Goal: Task Accomplishment & Management: Contribute content

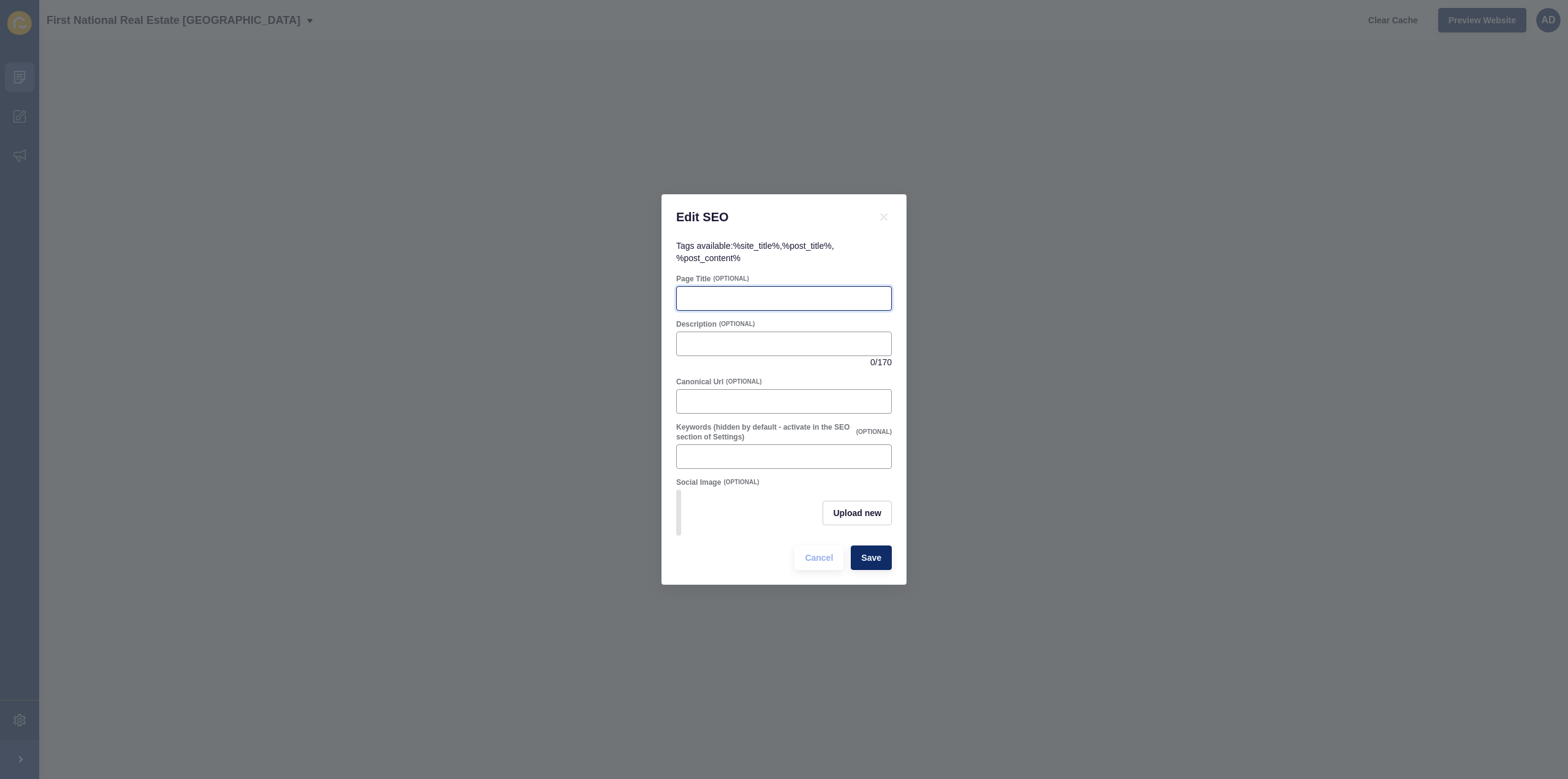
click at [712, 293] on input "Page Title" at bounding box center [784, 299] width 200 height 12
paste input "Bundaberg North Real Estate | Suburb Profile, Lifestyle & Homes for Sale"
type input "Bundaberg North Real Estate | Suburb Profile, Lifestyle & Homes for Sale"
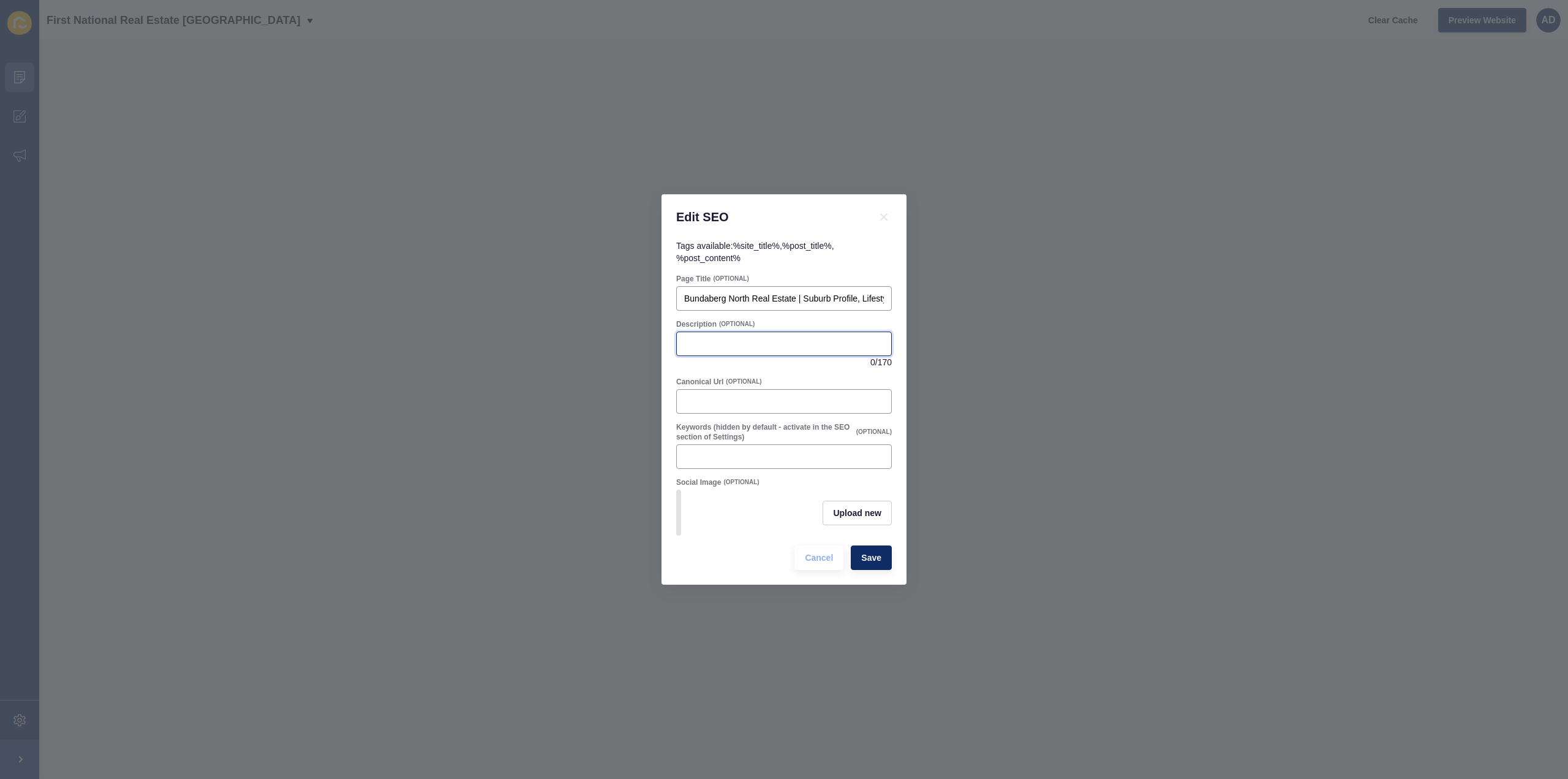
click at [710, 338] on input "Description" at bounding box center [784, 344] width 200 height 12
paste input "Discover Bundaberg North! Explore lifestyle, schools, parks, amenities, and the…"
type input "Discover Bundaberg North! Explore lifestyle, schools, parks, amenities, and the…"
click at [821, 262] on div "Tags available: %site_title% , %post_title% , %post_content% Page Title (OPTION…" at bounding box center [783, 412] width 245 height 345
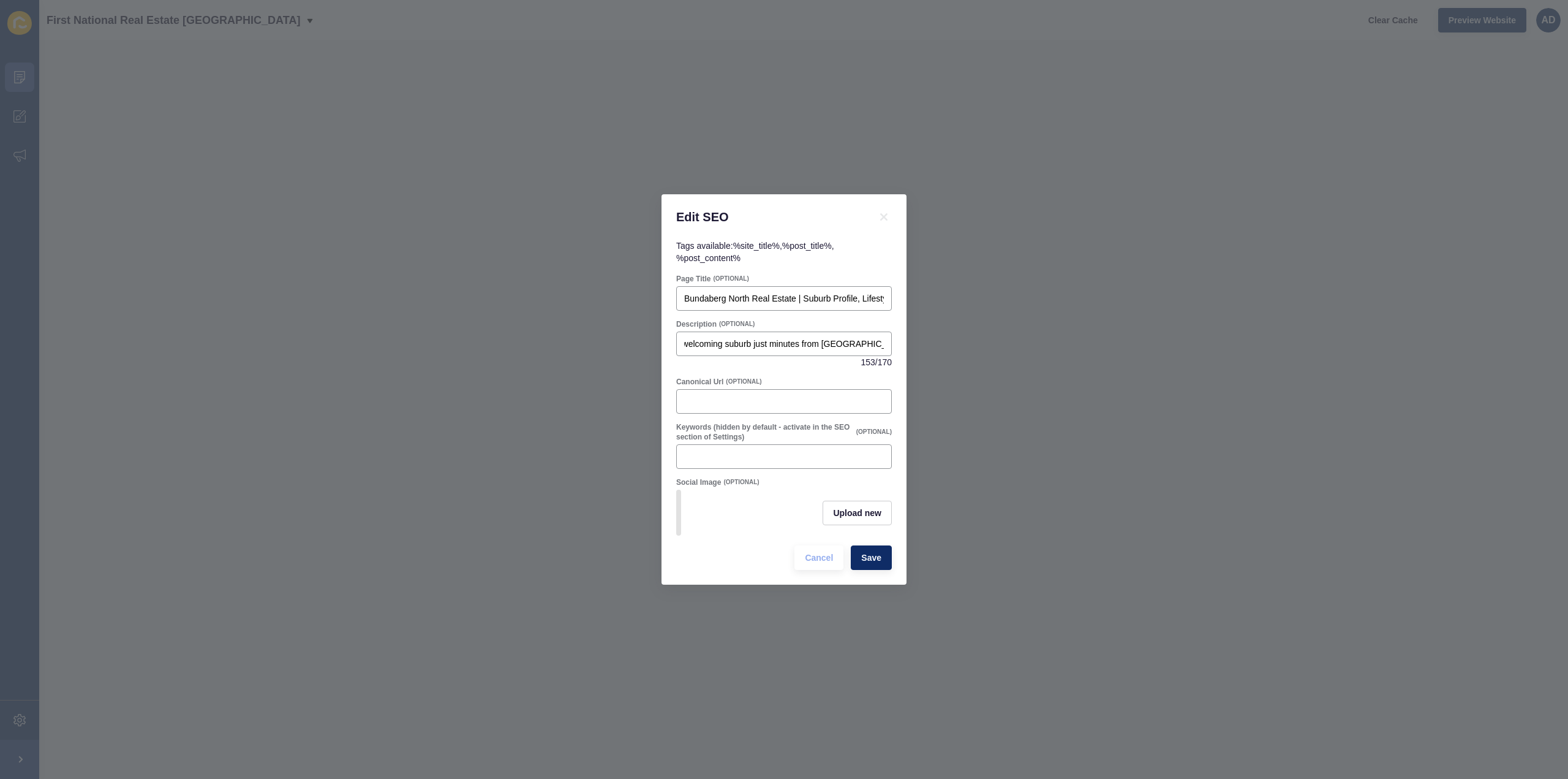
scroll to position [0, 0]
click at [866, 512] on span "Upload new" at bounding box center [857, 513] width 49 height 12
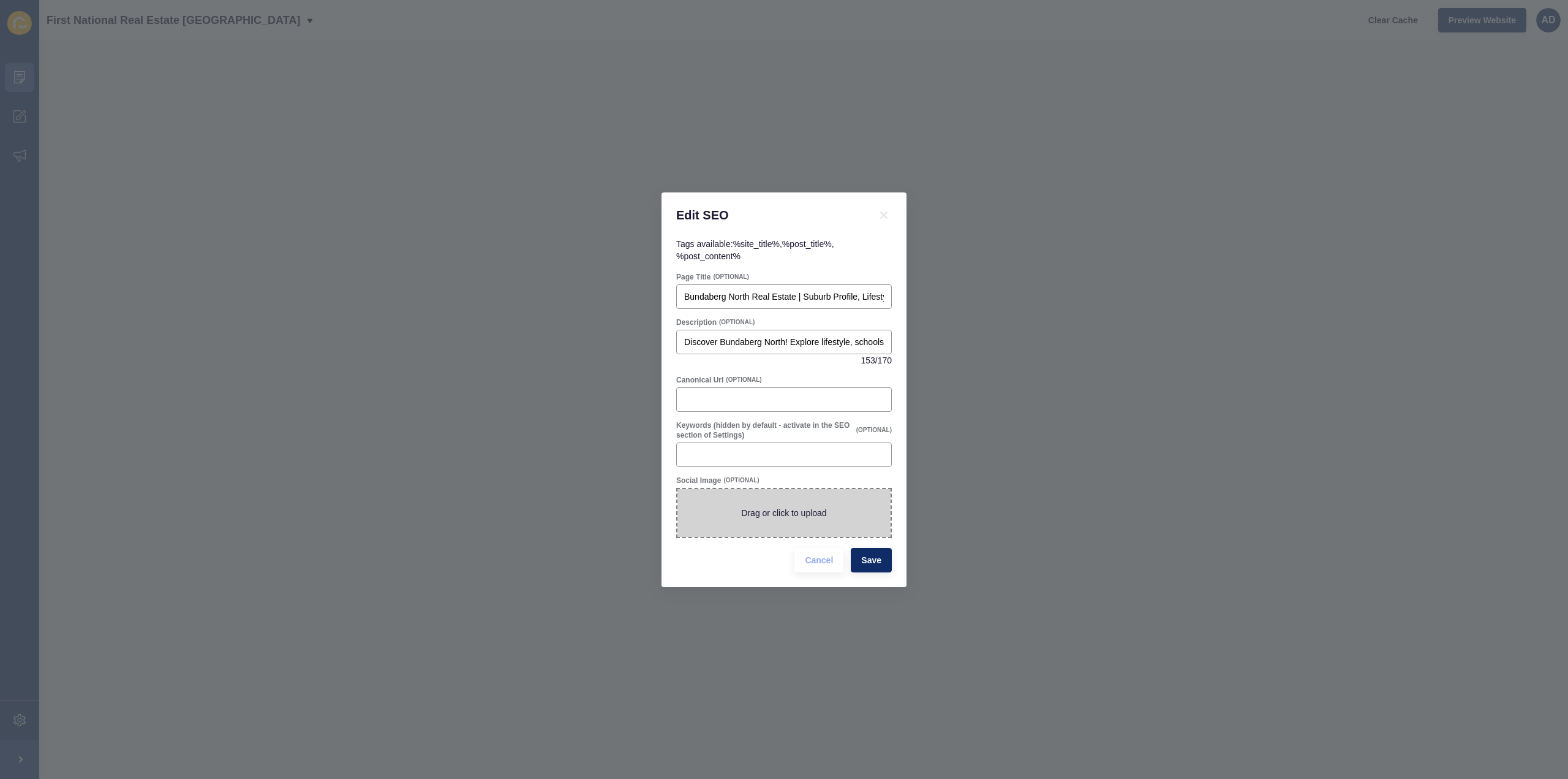
click at [844, 512] on span at bounding box center [783, 513] width 213 height 48
click at [677, 489] on input "Drag or click to upload" at bounding box center [677, 489] width 0 height 0
type input "C:\fakepath\Bundaberg North.png"
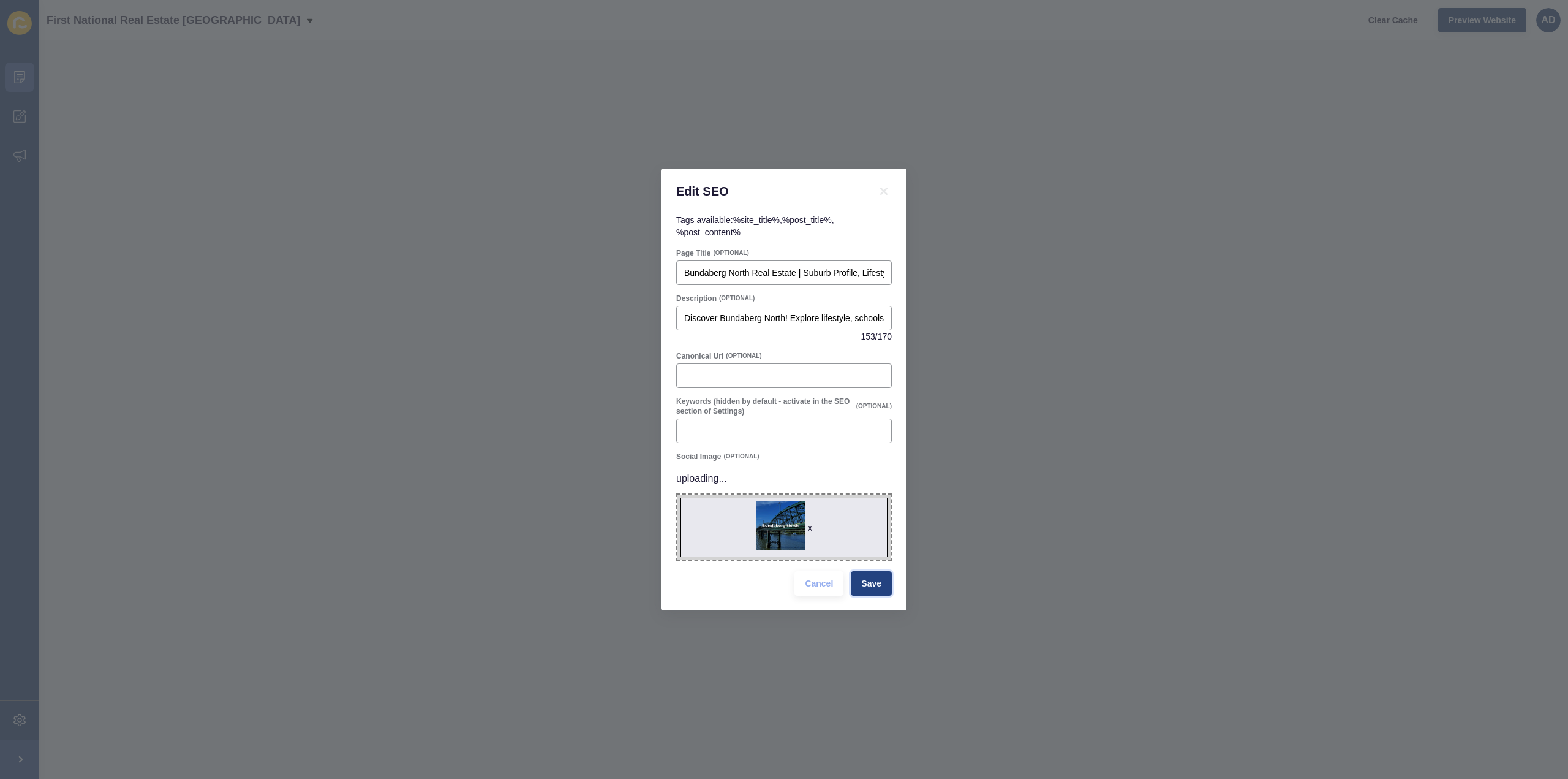
click at [865, 582] on span "Save" at bounding box center [871, 584] width 20 height 12
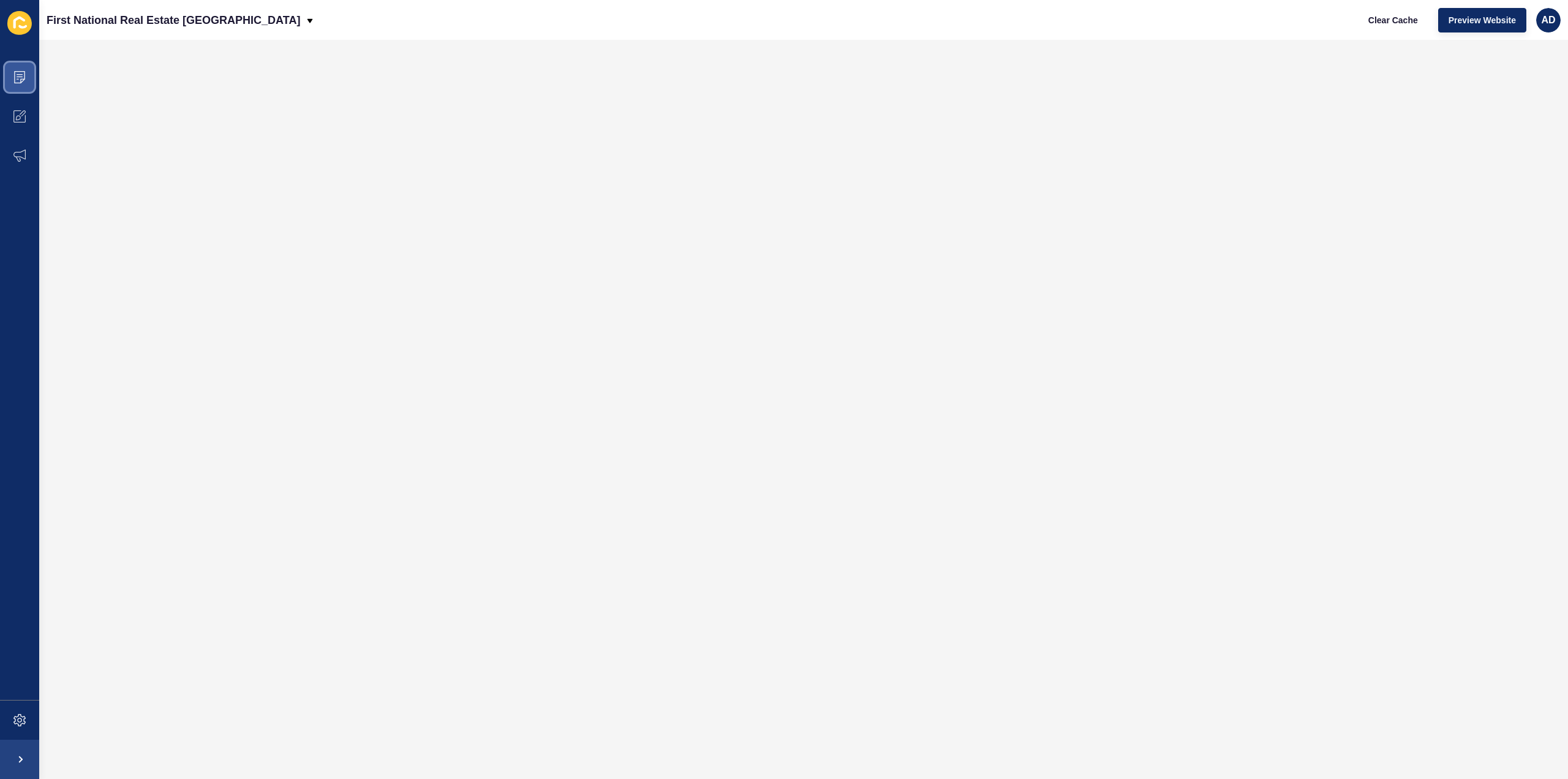
click at [20, 73] on icon at bounding box center [19, 77] width 12 height 12
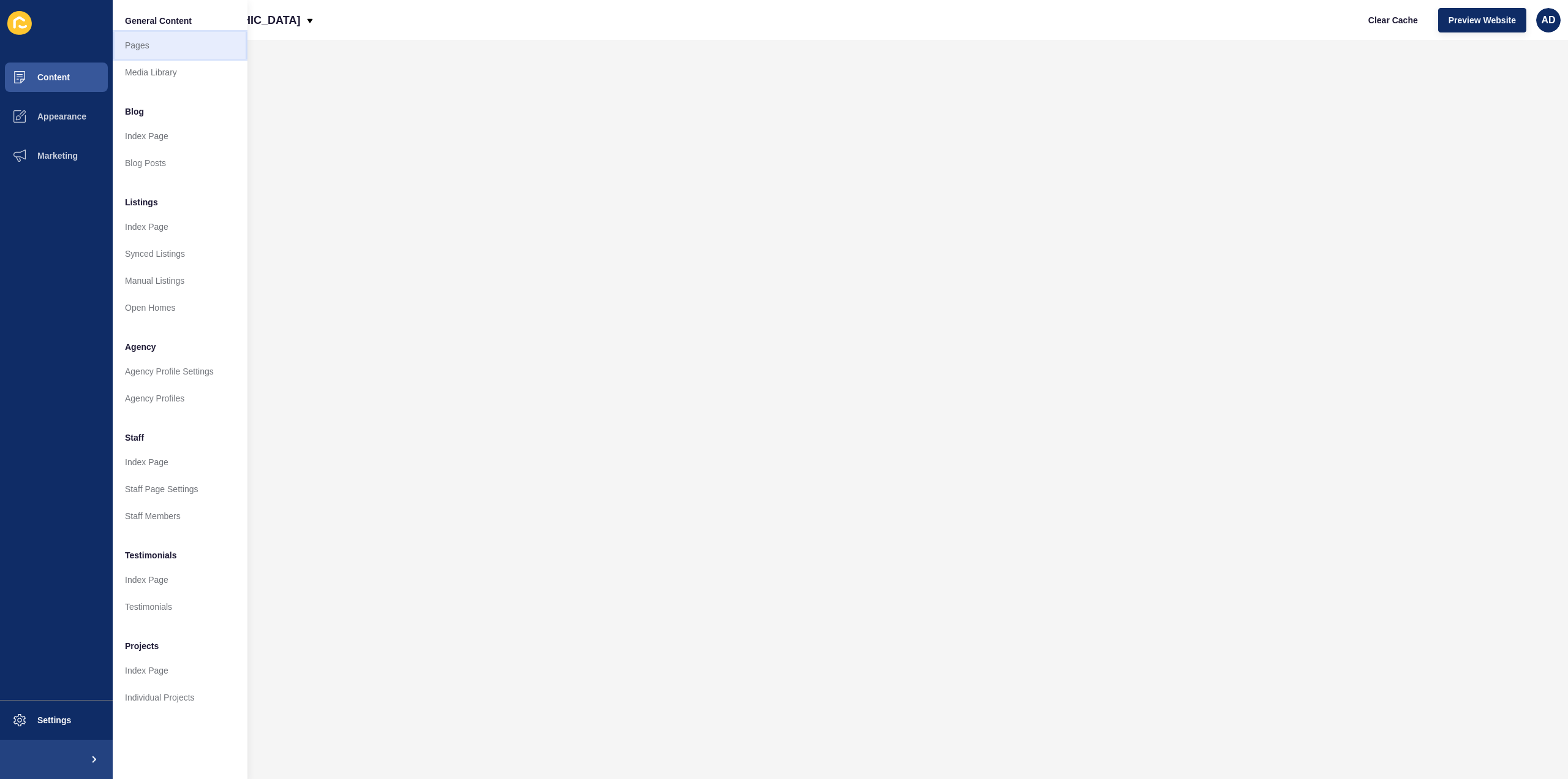
click at [145, 41] on link "Pages" at bounding box center [180, 45] width 134 height 27
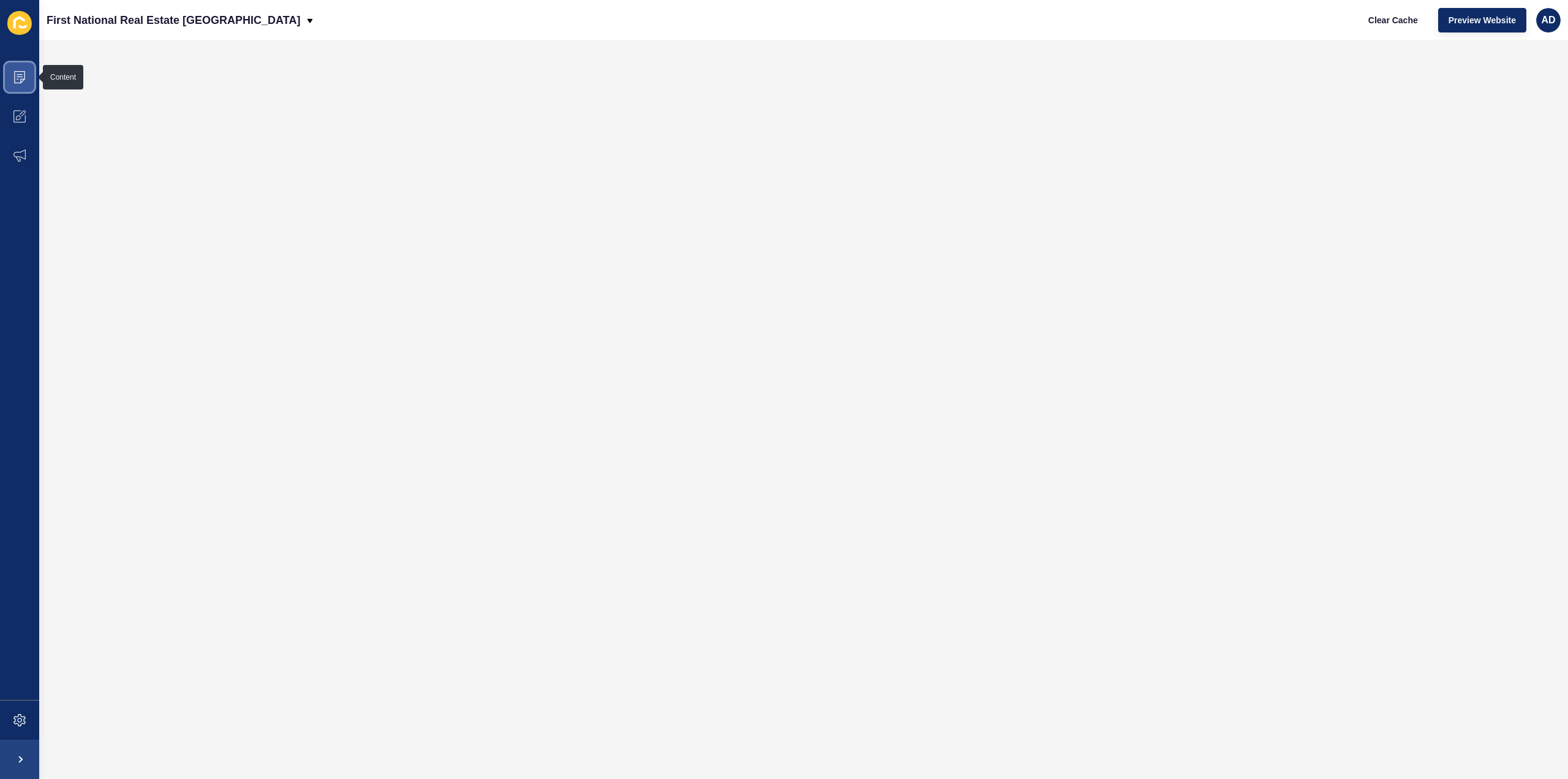
click at [19, 77] on icon at bounding box center [19, 77] width 6 height 1
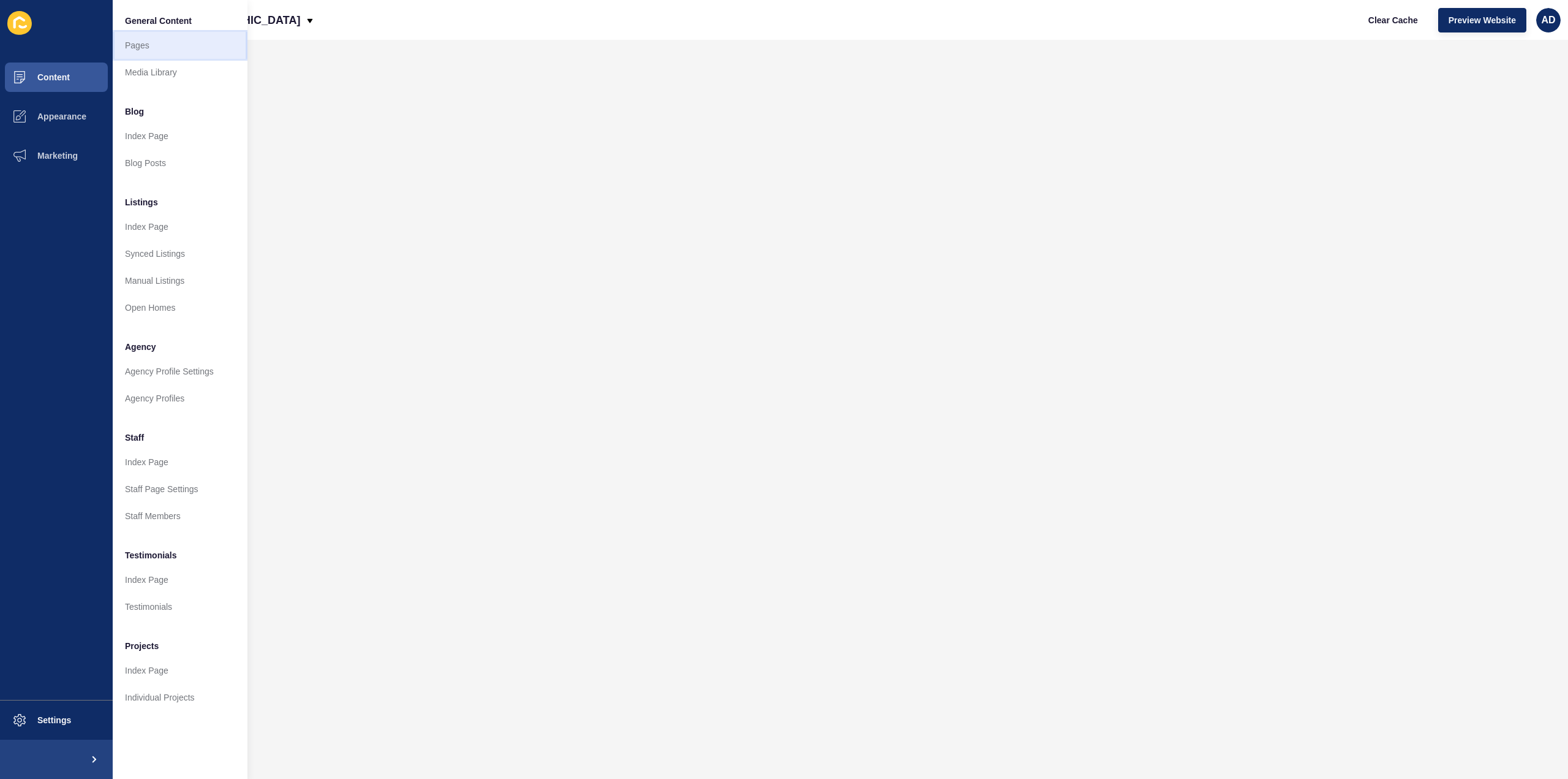
click at [129, 45] on link "Pages" at bounding box center [180, 45] width 134 height 27
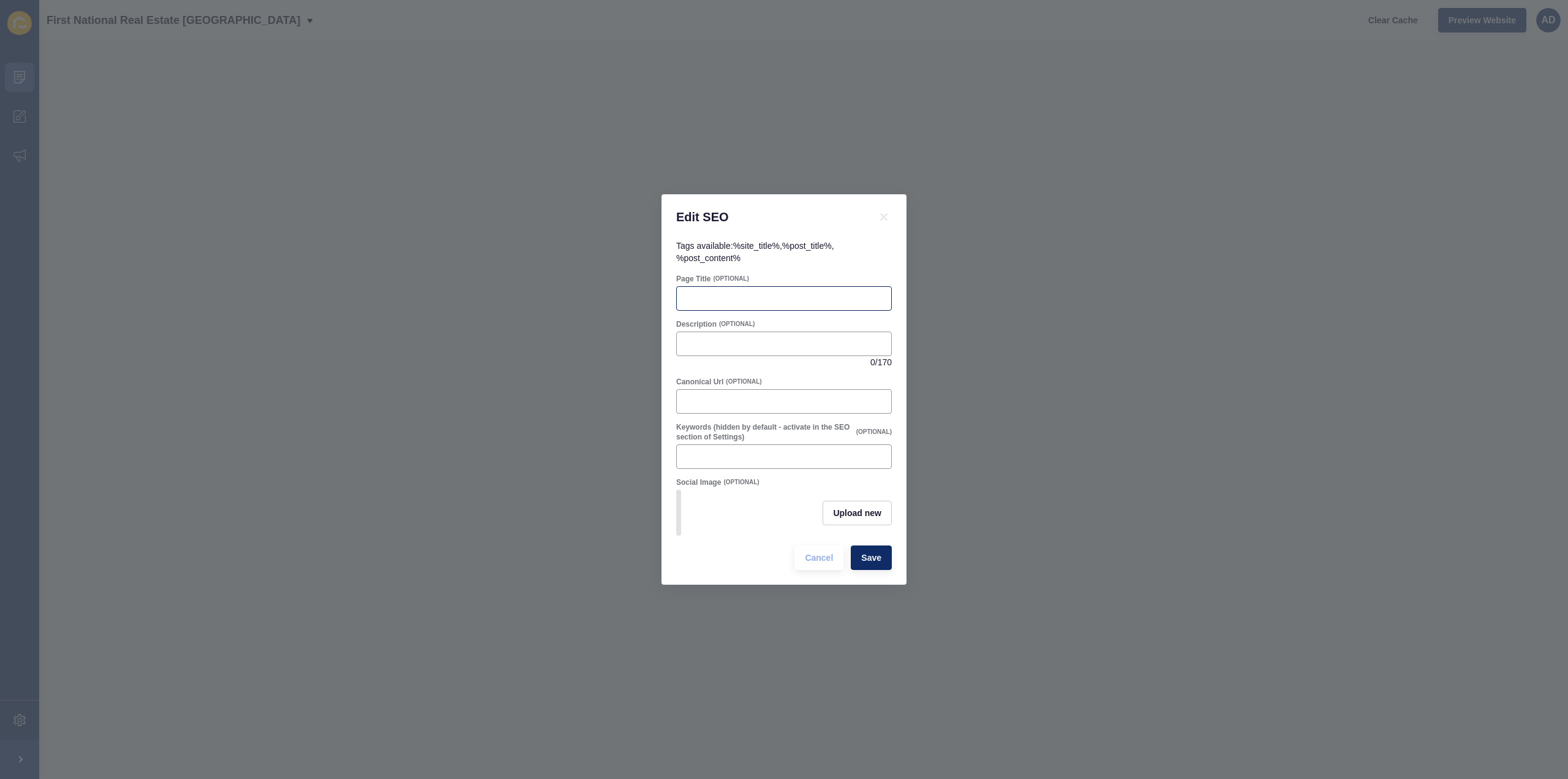
click at [711, 302] on div at bounding box center [784, 299] width 216 height 25
paste input "Bargara Real Estate & Lifestyle | Houses for Sale Bargara QLD"
type input "Bargara Real Estate & Lifestyle | Houses for Sale Bargara QLD"
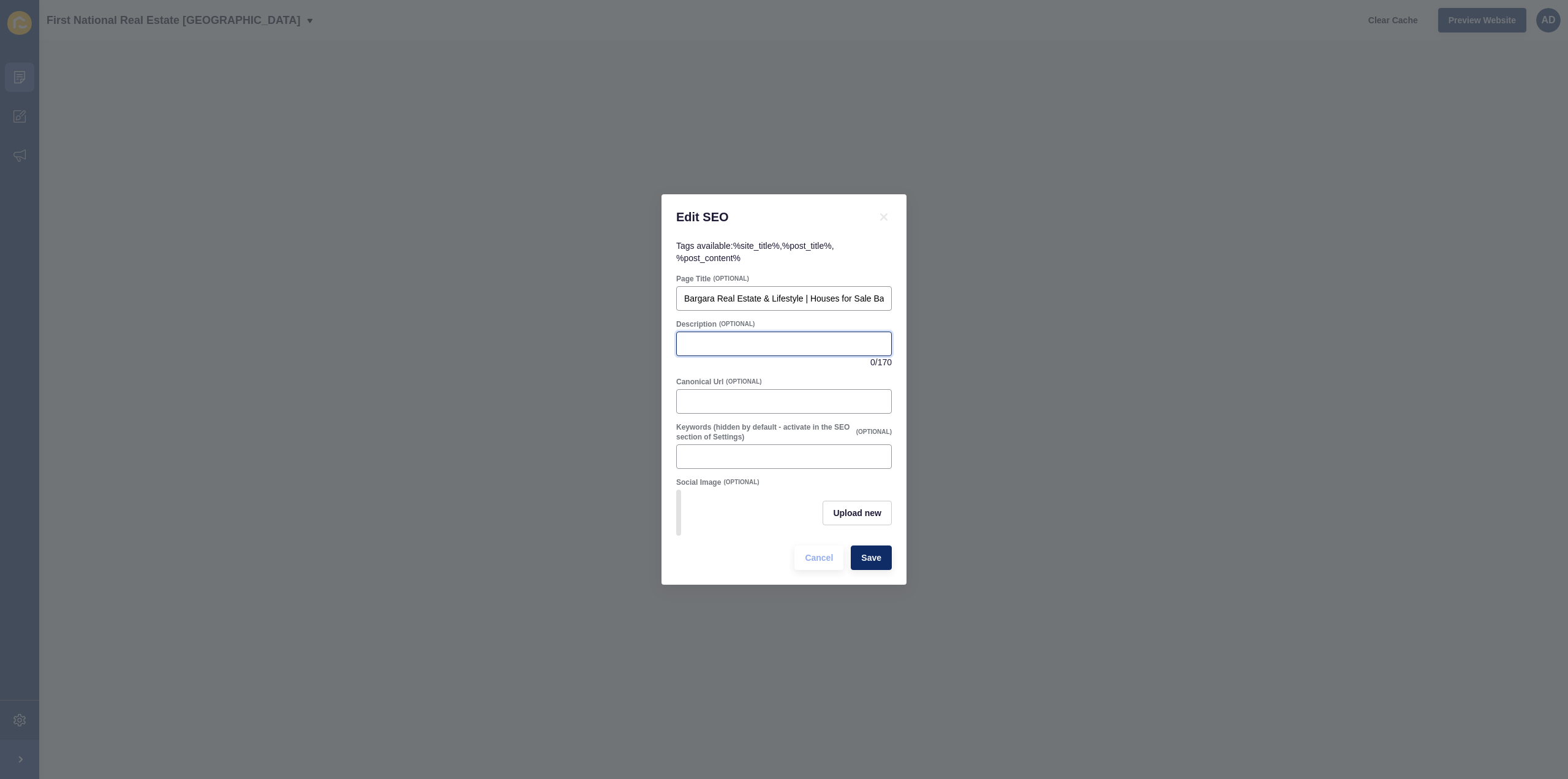
click at [748, 340] on input "Description" at bounding box center [784, 344] width 200 height 12
paste input "Discover Bargara QLD! Explore houses for sale, units for rent, lifestyle, ameni…"
type input "Discover Bargara QLD! Explore houses for sale, units for rent, lifestyle, ameni…"
click at [869, 508] on span "Upload new" at bounding box center [857, 513] width 49 height 12
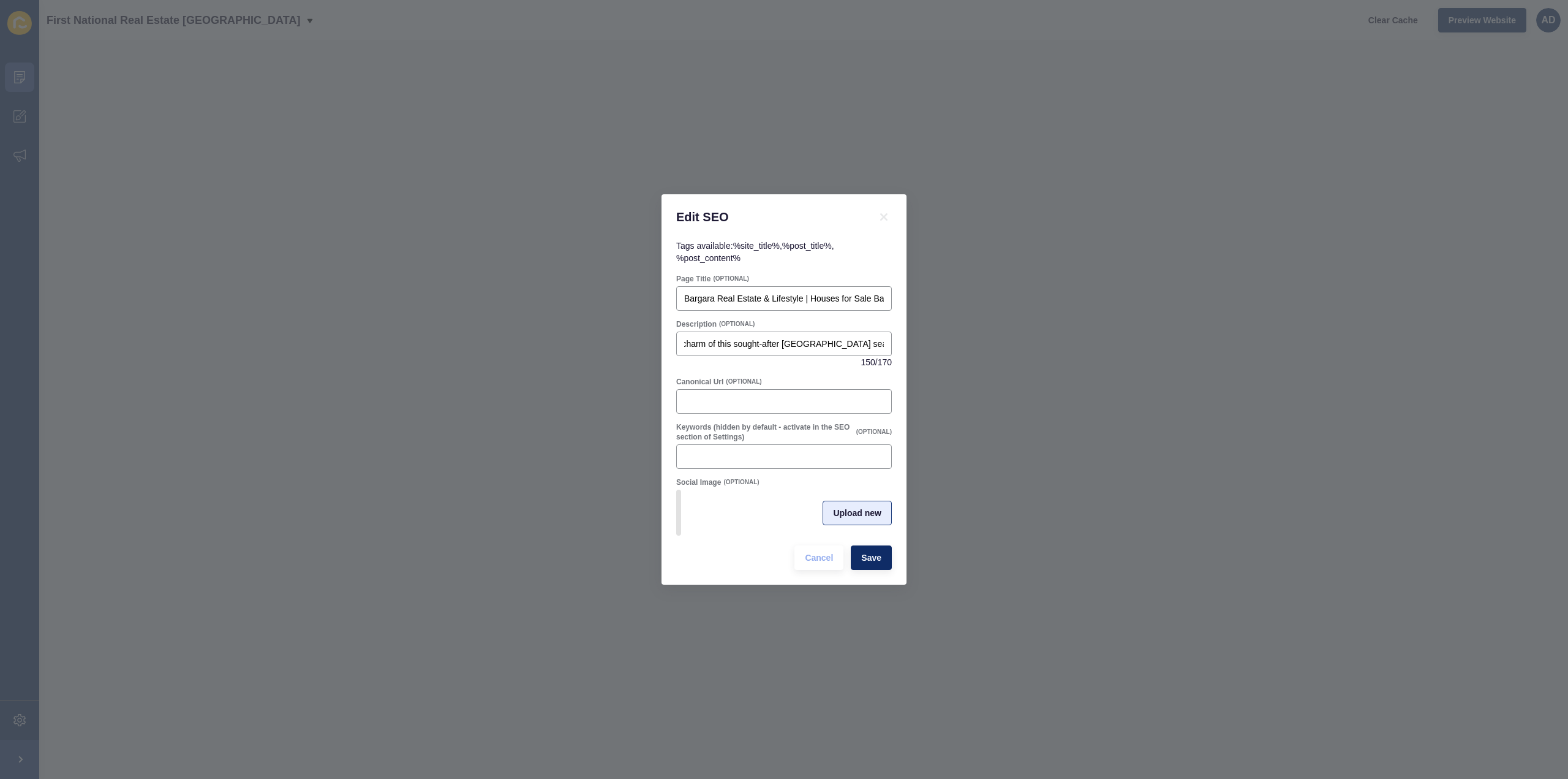
scroll to position [0, 0]
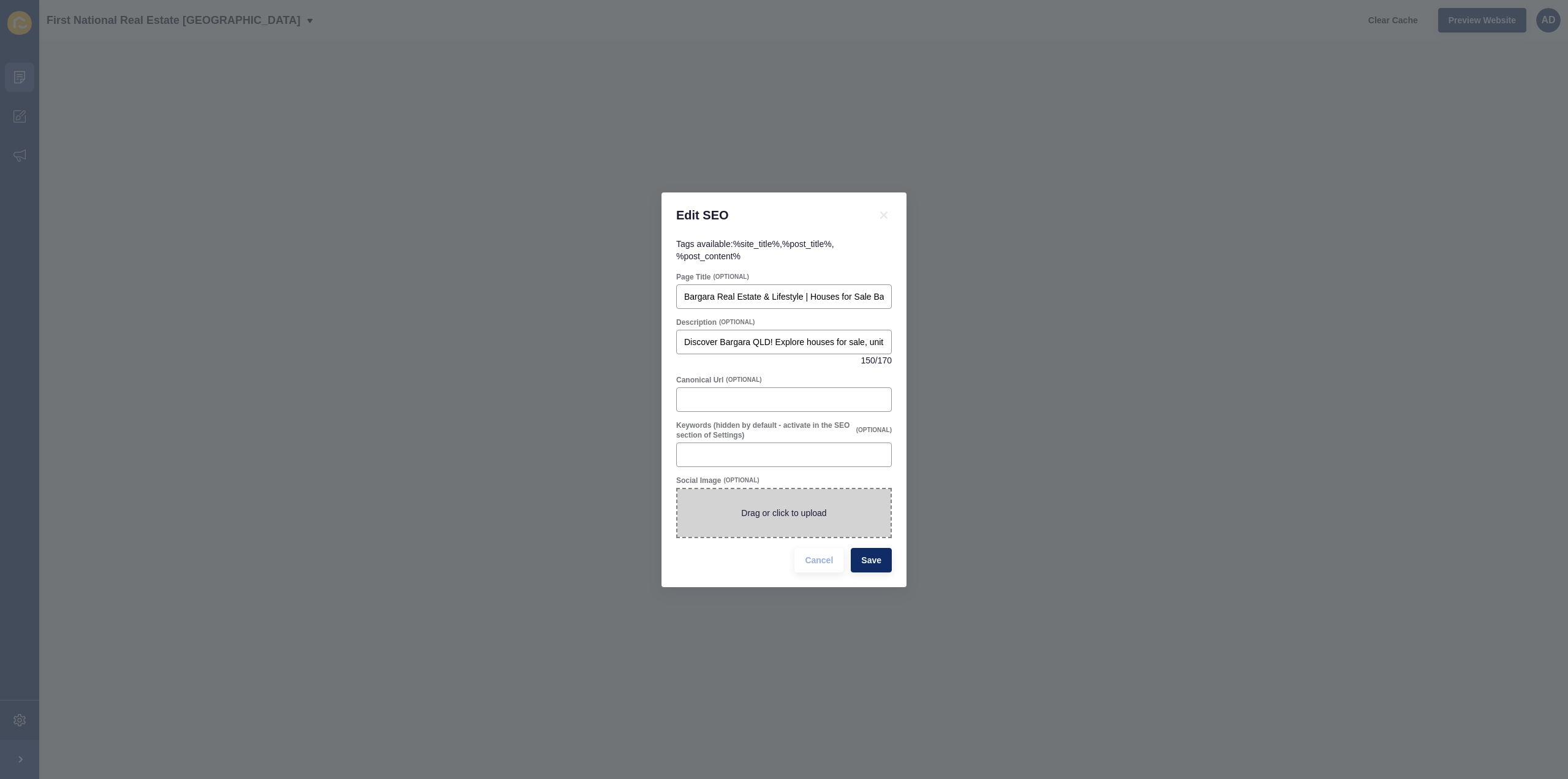
click at [791, 516] on span at bounding box center [783, 513] width 213 height 48
click at [677, 489] on input "Drag or click to upload" at bounding box center [677, 489] width 0 height 0
type input "C:\fakepath\Bargara Qld 4670.png"
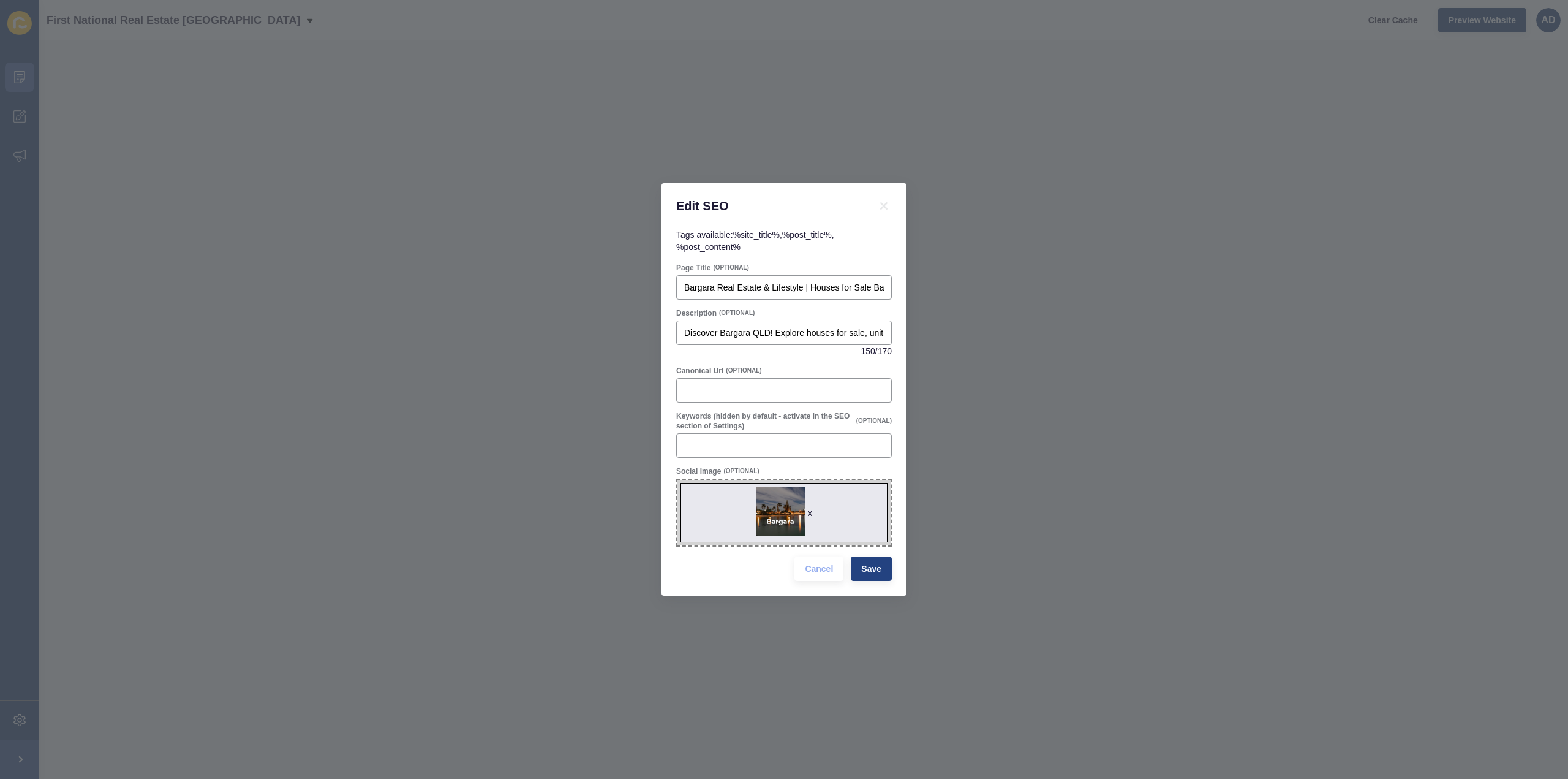
click at [885, 582] on div "Cancel Save" at bounding box center [843, 569] width 105 height 32
click at [883, 570] on button "Save" at bounding box center [872, 569] width 41 height 25
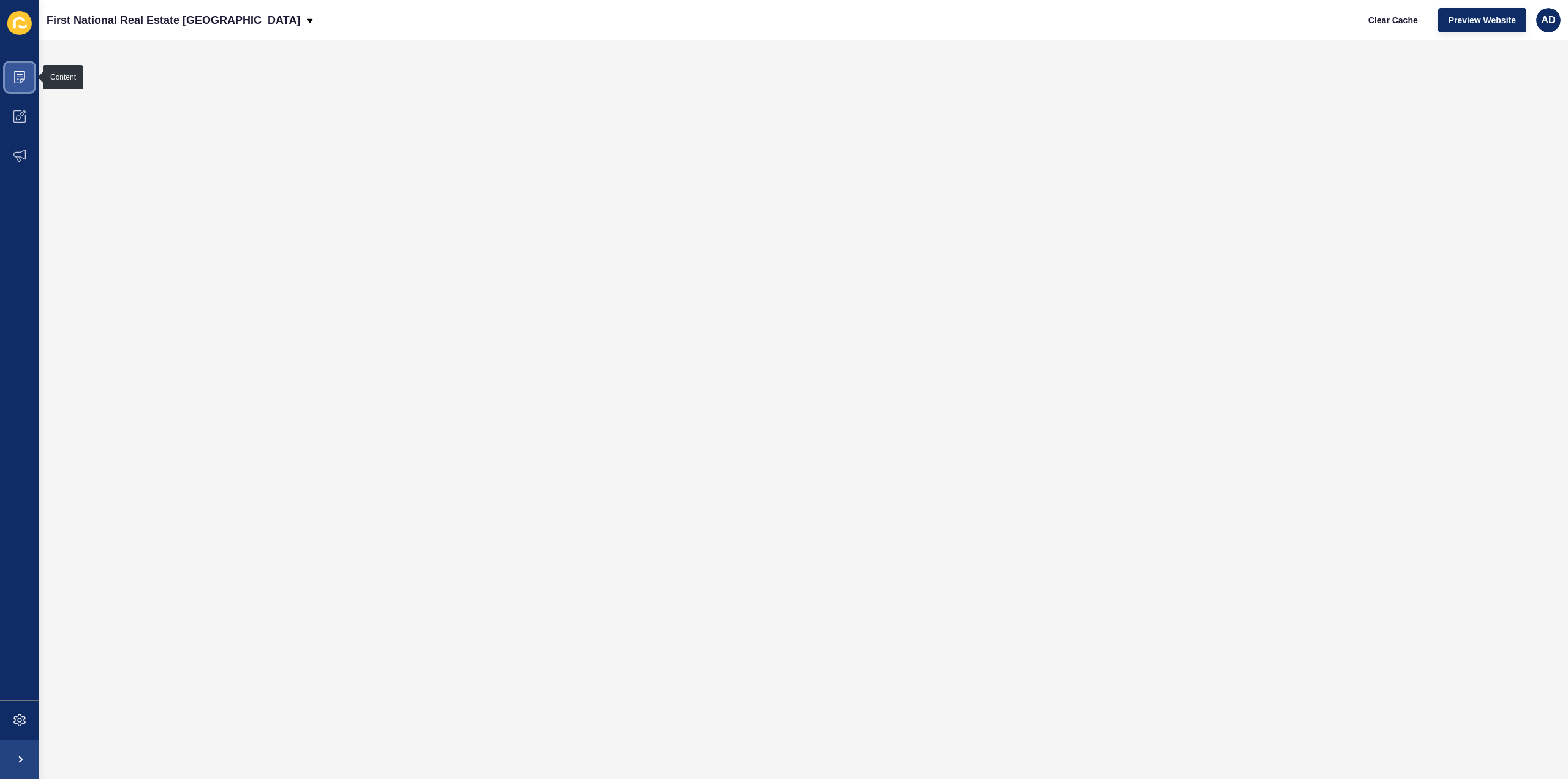
click at [23, 71] on icon at bounding box center [19, 77] width 12 height 12
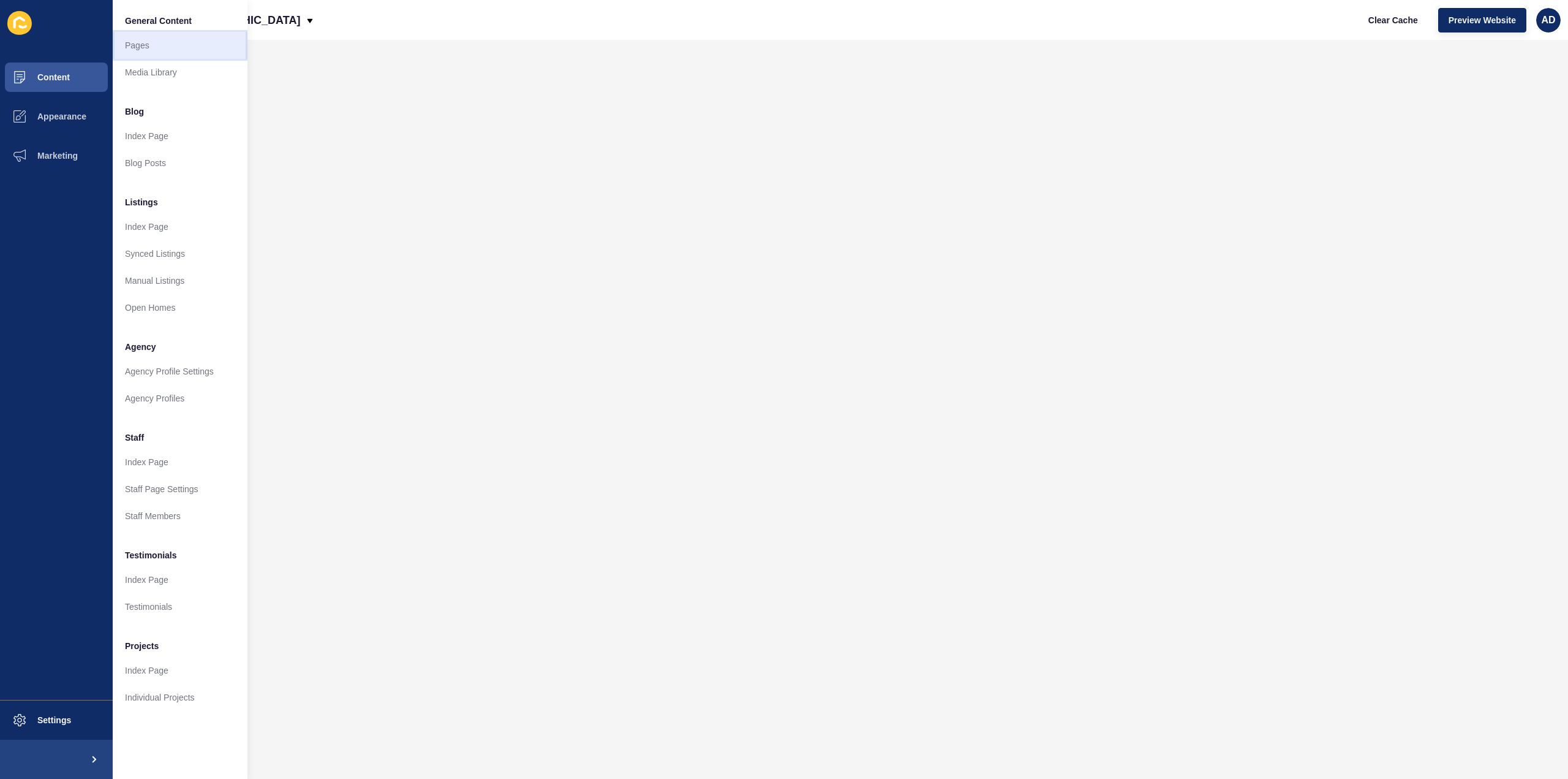
click at [148, 42] on link "Pages" at bounding box center [180, 45] width 134 height 27
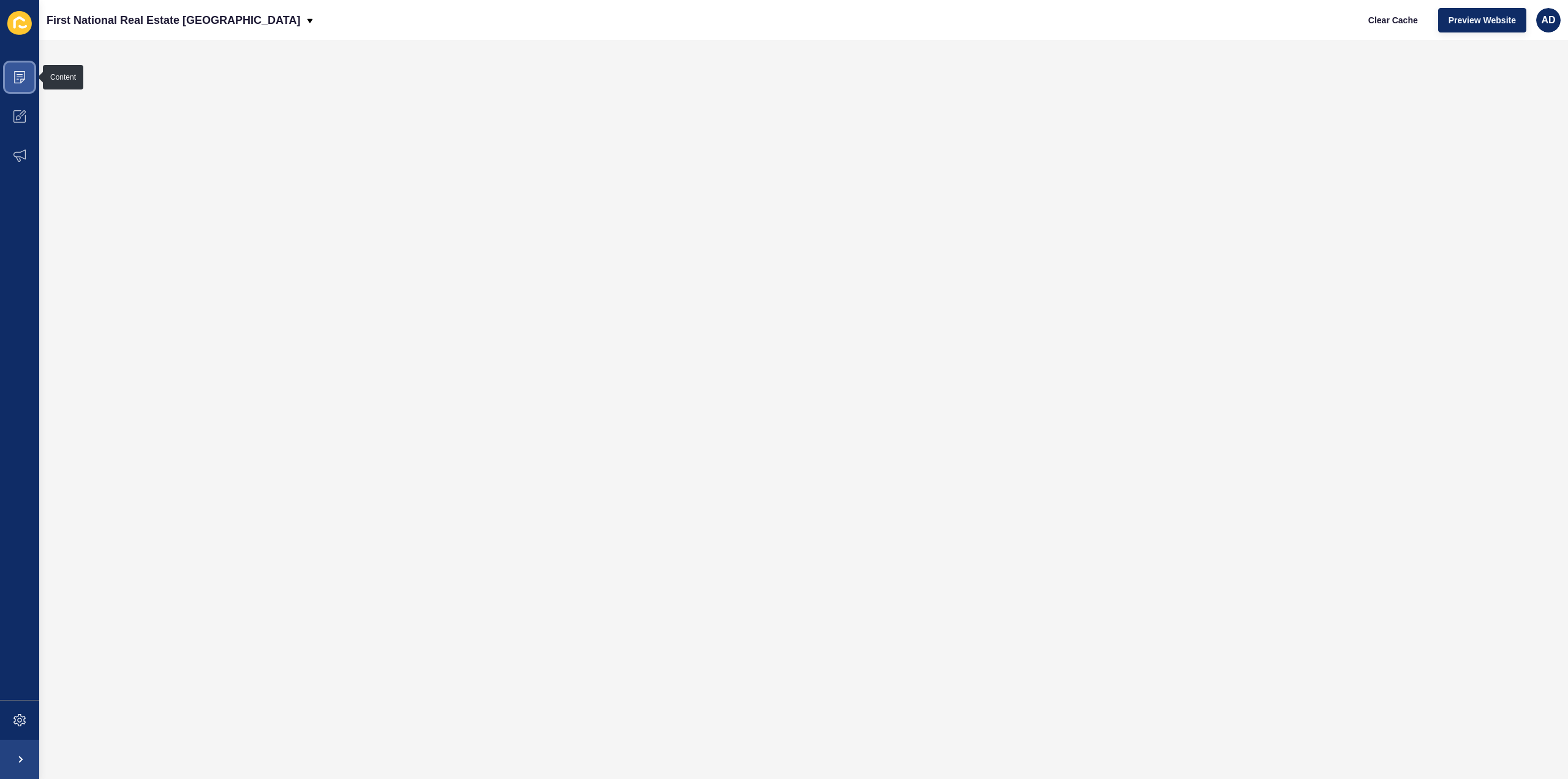
click at [17, 82] on icon at bounding box center [19, 77] width 12 height 12
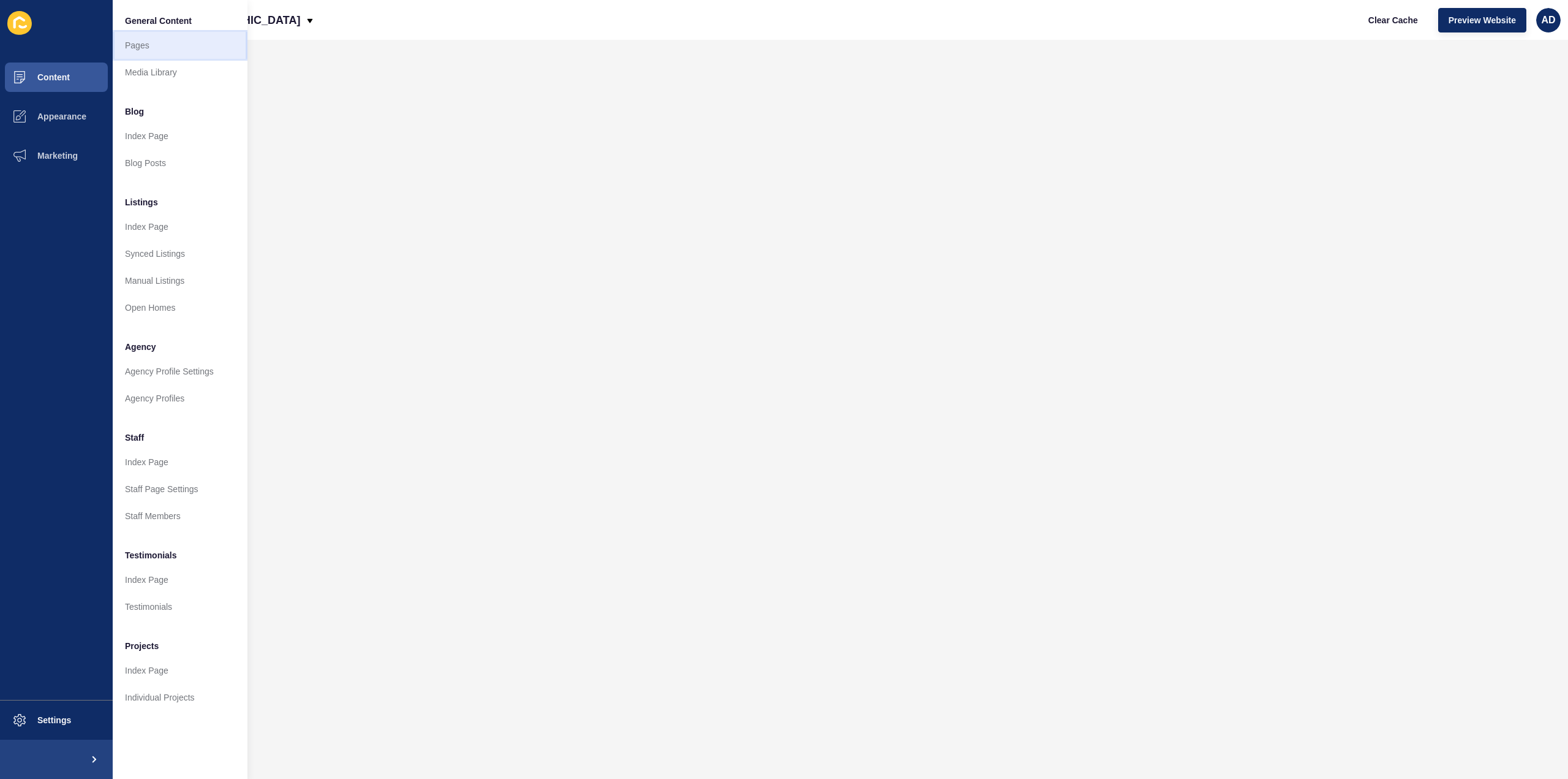
click at [142, 45] on link "Pages" at bounding box center [180, 45] width 134 height 27
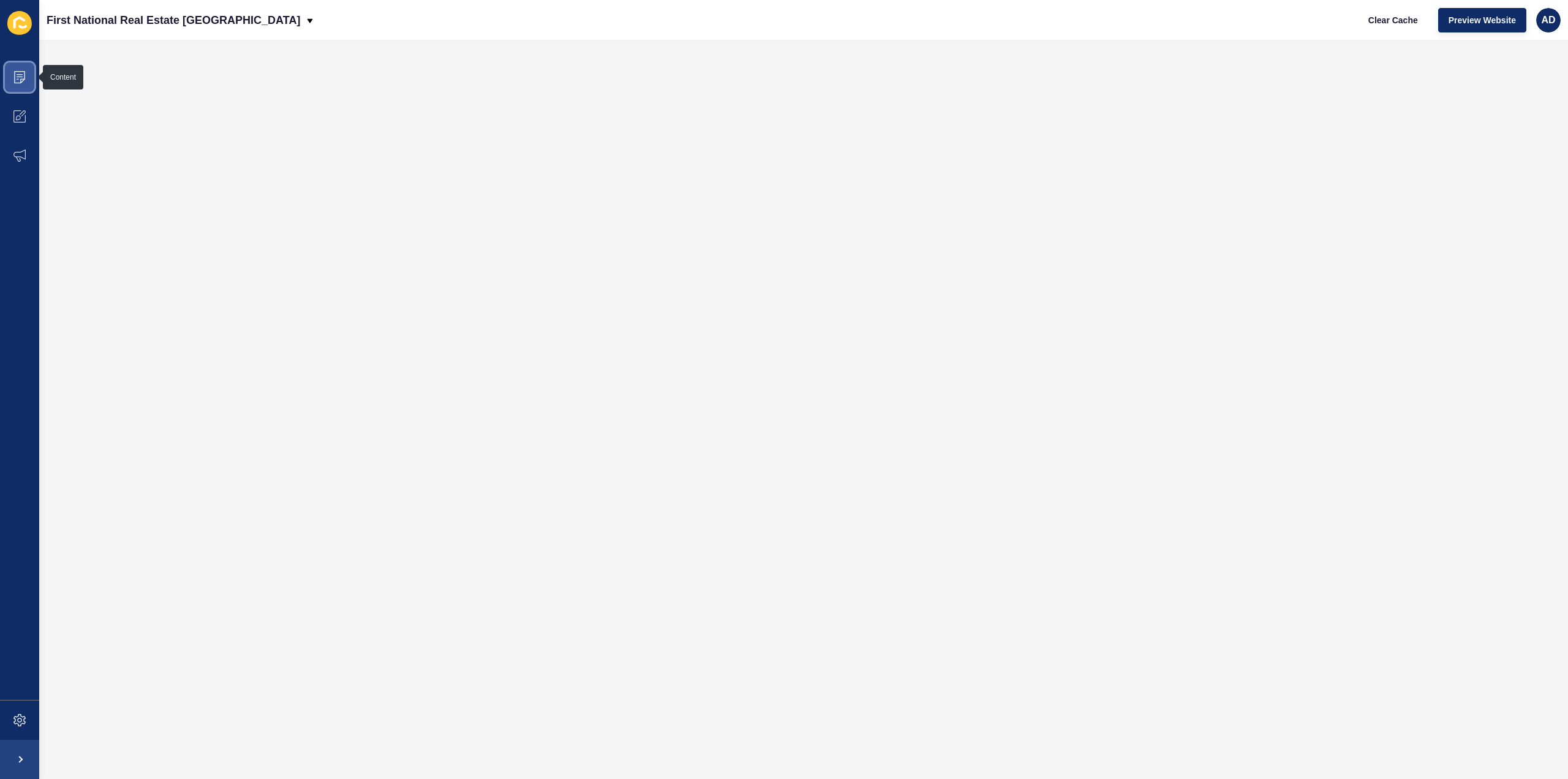
click at [21, 77] on icon at bounding box center [19, 77] width 6 height 1
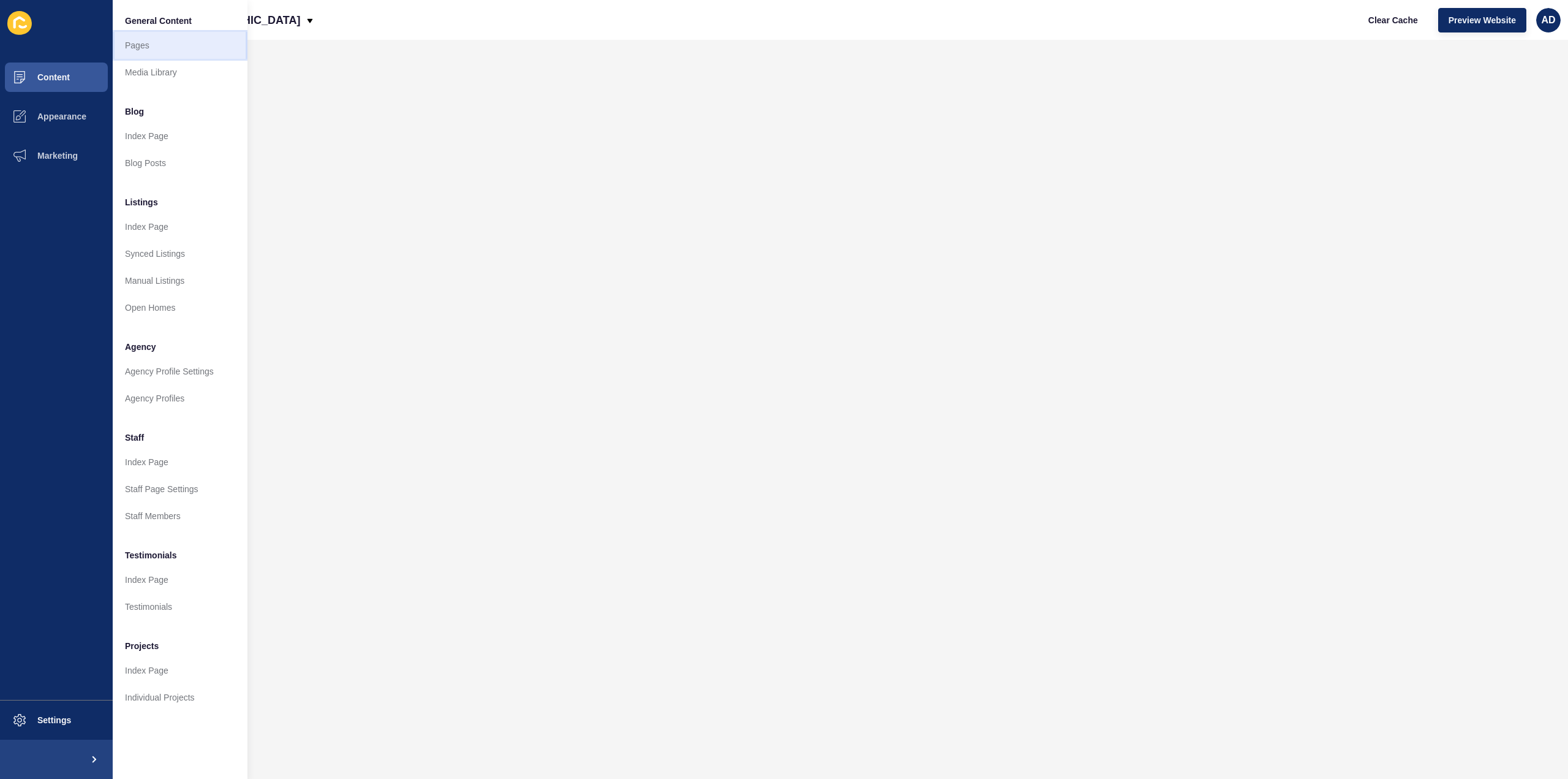
click at [132, 39] on link "Pages" at bounding box center [180, 45] width 134 height 27
